Goal: Learn about a topic

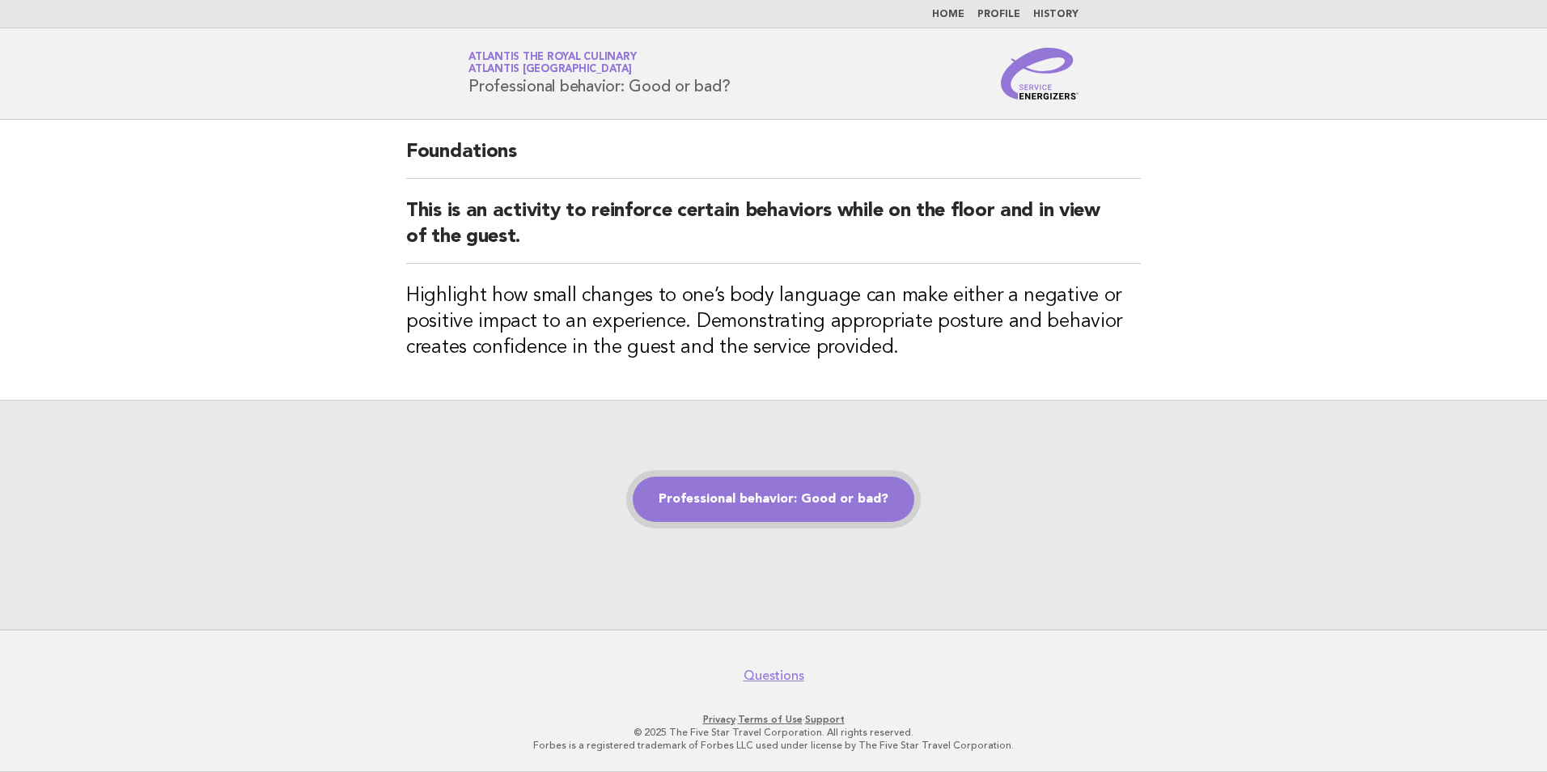
click at [787, 486] on link "Professional behavior: Good or bad?" at bounding box center [774, 499] width 282 height 45
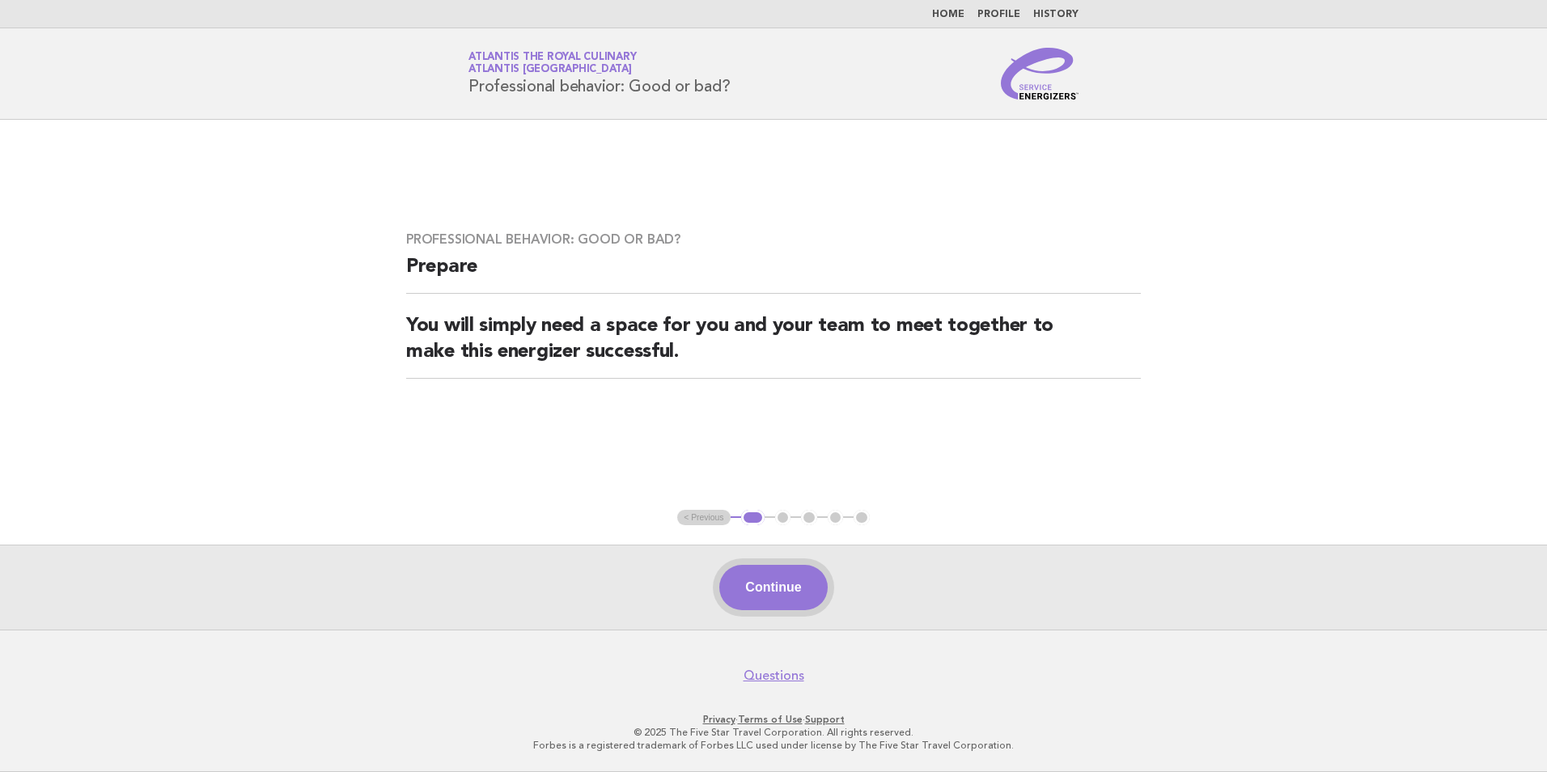
click at [789, 596] on button "Continue" at bounding box center [773, 587] width 108 height 45
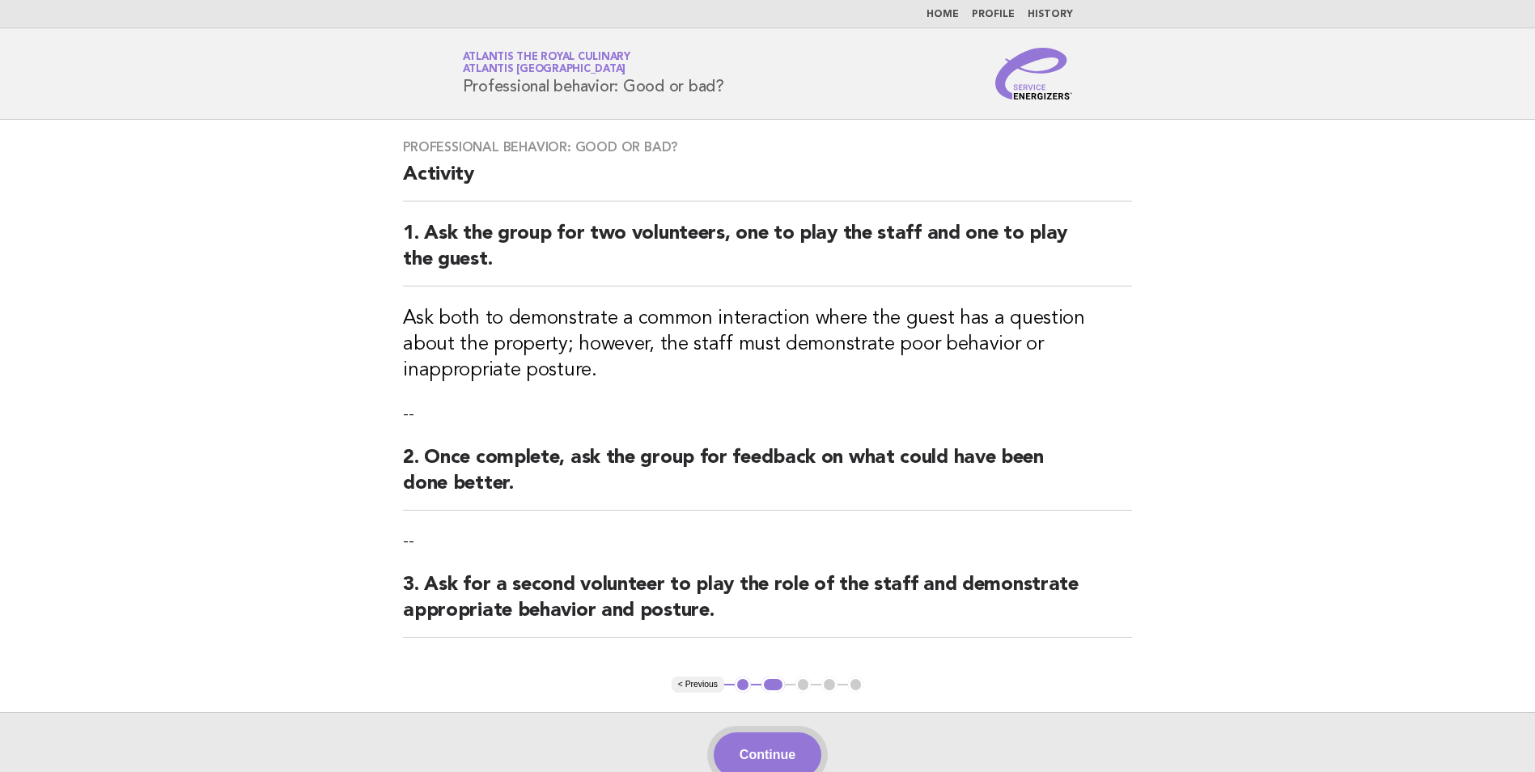
click at [751, 753] on button "Continue" at bounding box center [768, 754] width 108 height 45
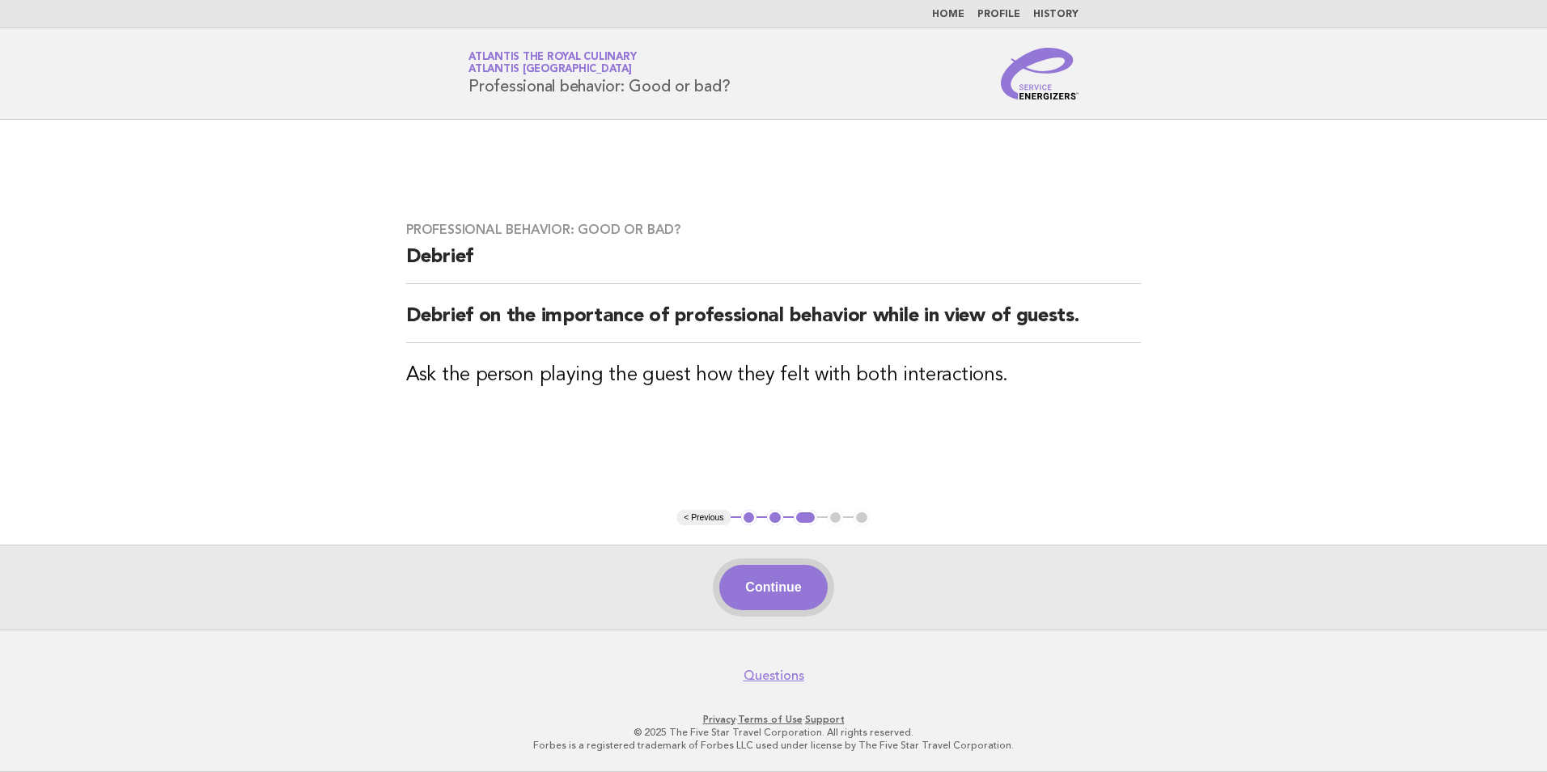
click at [812, 577] on button "Continue" at bounding box center [773, 587] width 108 height 45
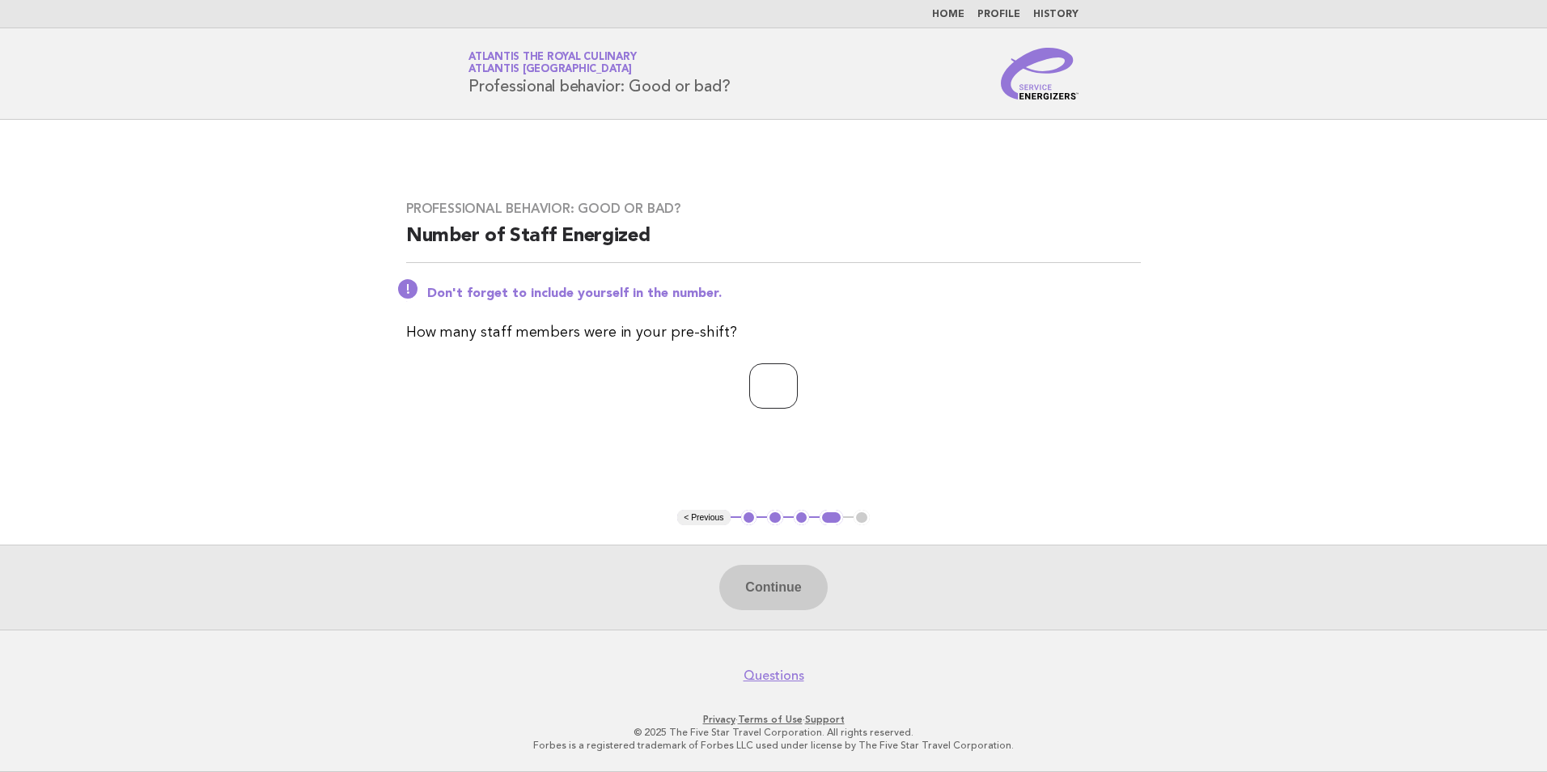
click at [771, 388] on input "number" at bounding box center [773, 385] width 49 height 45
type input "*"
click at [804, 596] on button "Continue" at bounding box center [773, 587] width 108 height 45
